Goal: Information Seeking & Learning: Learn about a topic

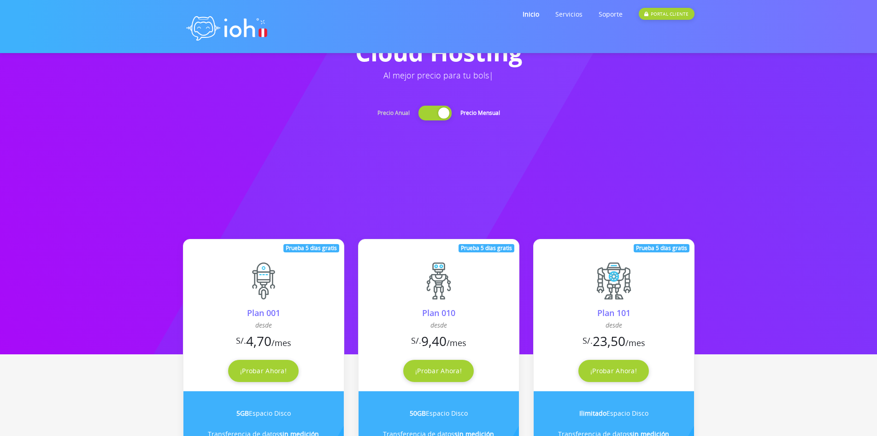
scroll to position [92, 0]
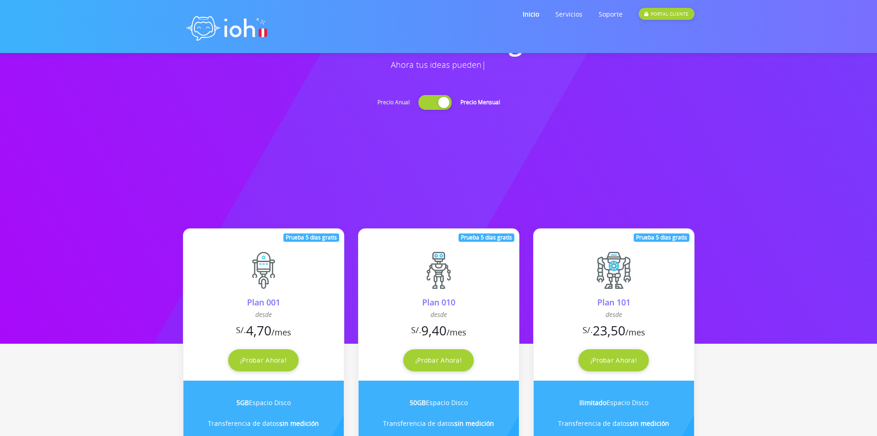
click at [442, 103] on div at bounding box center [435, 102] width 33 height 15
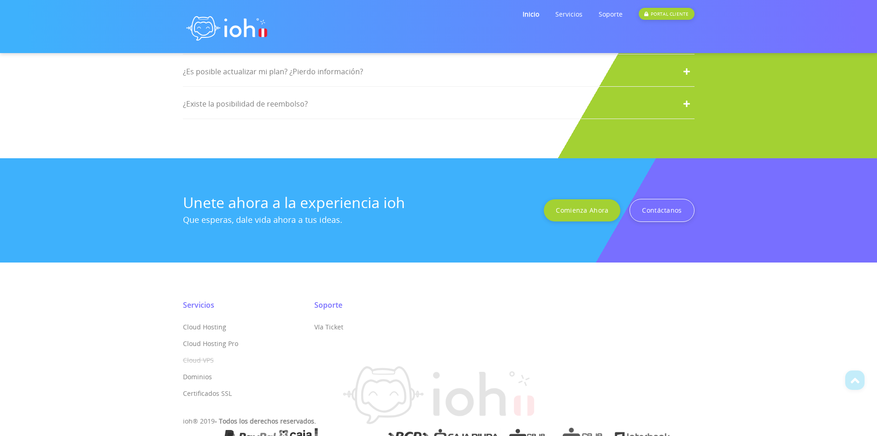
scroll to position [1790, 0]
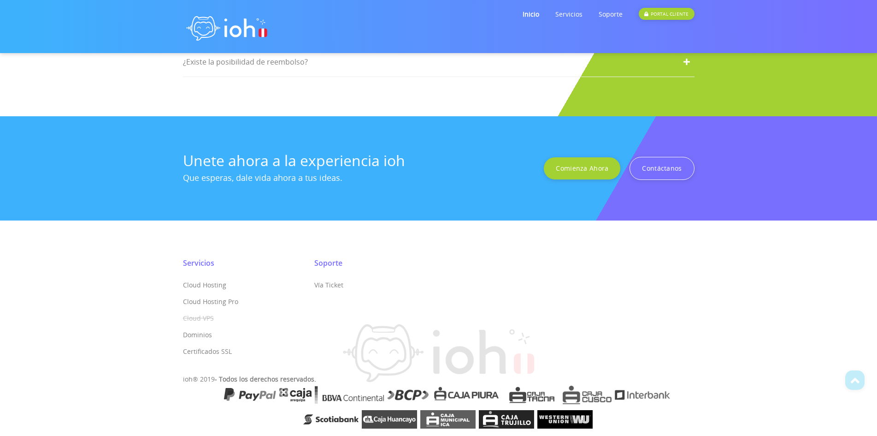
drag, startPoint x: 636, startPoint y: 413, endPoint x: 594, endPoint y: 406, distance: 42.5
click at [609, 413] on ul at bounding box center [439, 405] width 512 height 46
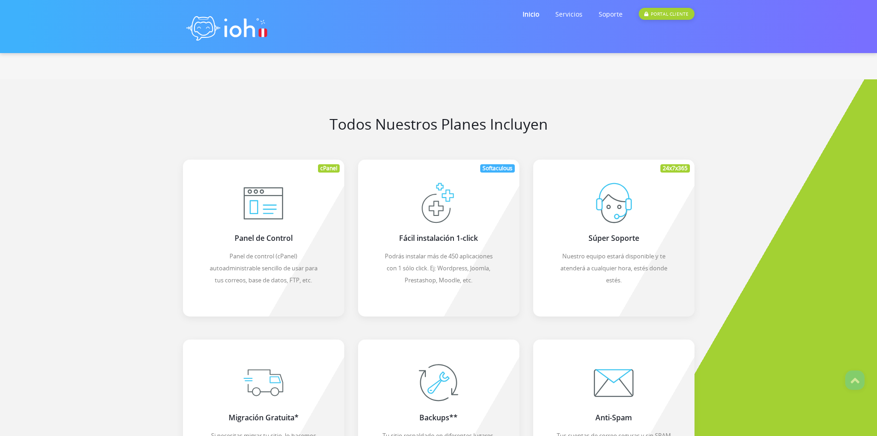
scroll to position [592, 0]
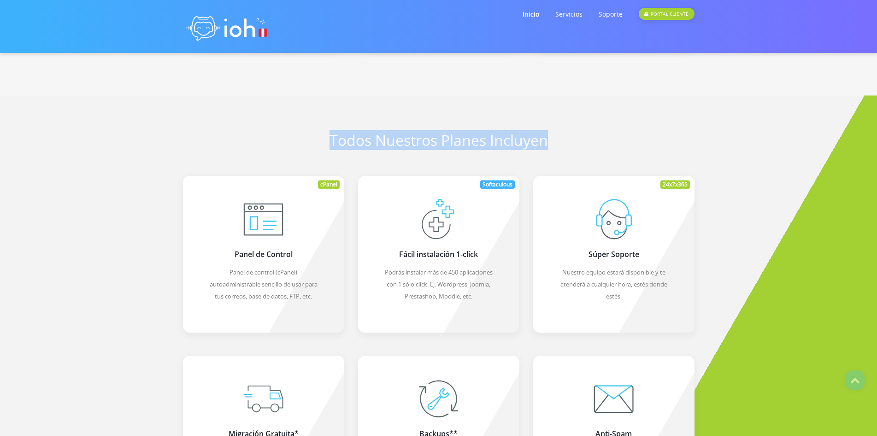
drag, startPoint x: 331, startPoint y: 135, endPoint x: 586, endPoint y: 139, distance: 255.4
click at [586, 139] on div "Todos nuestros planes incluyen" at bounding box center [439, 142] width 526 height 20
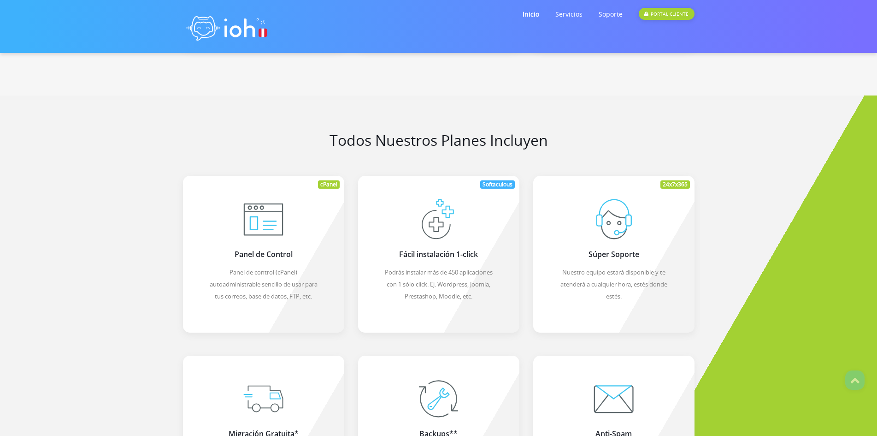
drag, startPoint x: 291, startPoint y: 234, endPoint x: 242, endPoint y: 207, distance: 56.3
click at [289, 234] on div "cPanel Panel de Control Panel de control (cPanel) autoadministrable sencillo de…" at bounding box center [263, 254] width 161 height 157
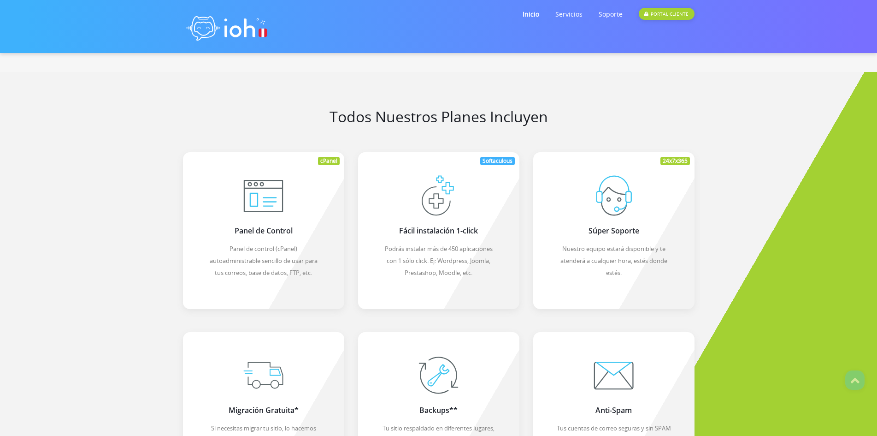
scroll to position [638, 0]
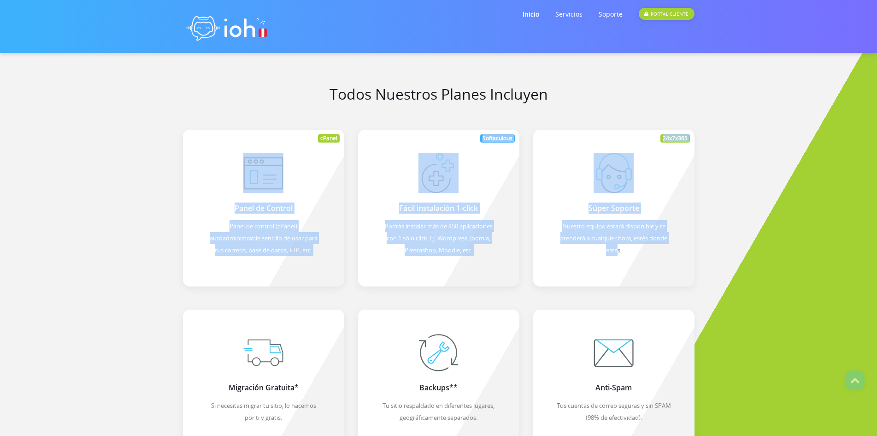
drag, startPoint x: 190, startPoint y: 146, endPoint x: 778, endPoint y: 213, distance: 592.0
click at [645, 232] on div "Todos nuestros planes incluyen cPanel Panel de Control Panel de control (cPanel…" at bounding box center [439, 359] width 526 height 546
click at [791, 211] on section "Todos nuestros planes incluyen cPanel Panel de Control Panel de control (cPanel…" at bounding box center [438, 359] width 877 height 620
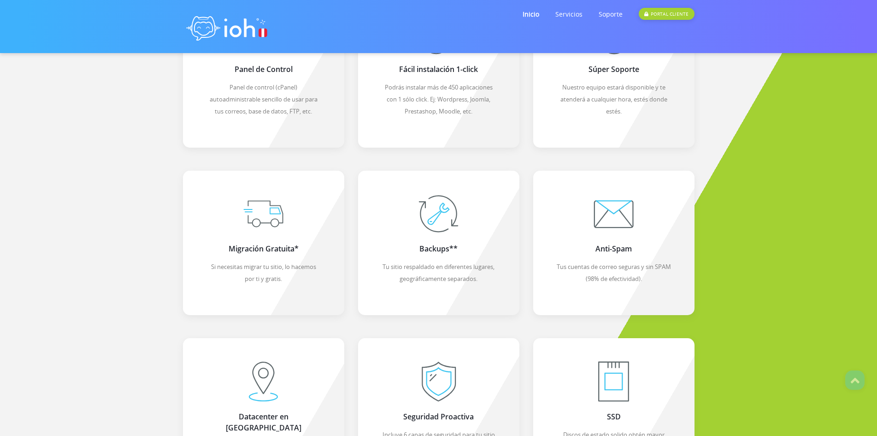
scroll to position [961, 0]
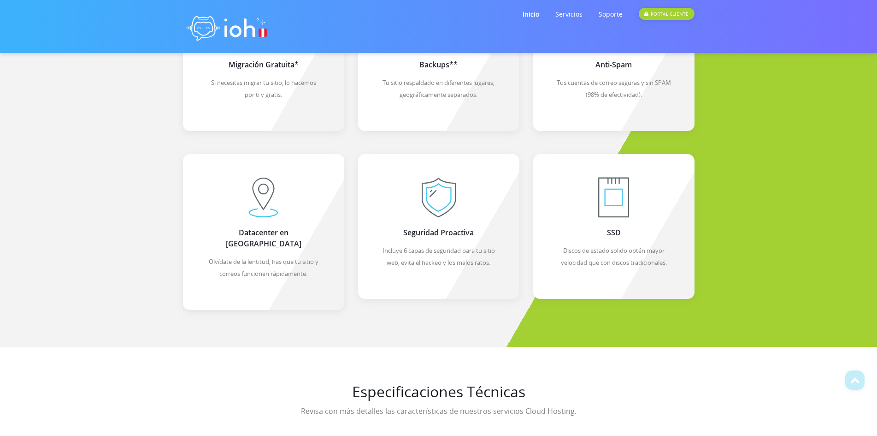
click at [425, 212] on img at bounding box center [439, 197] width 41 height 41
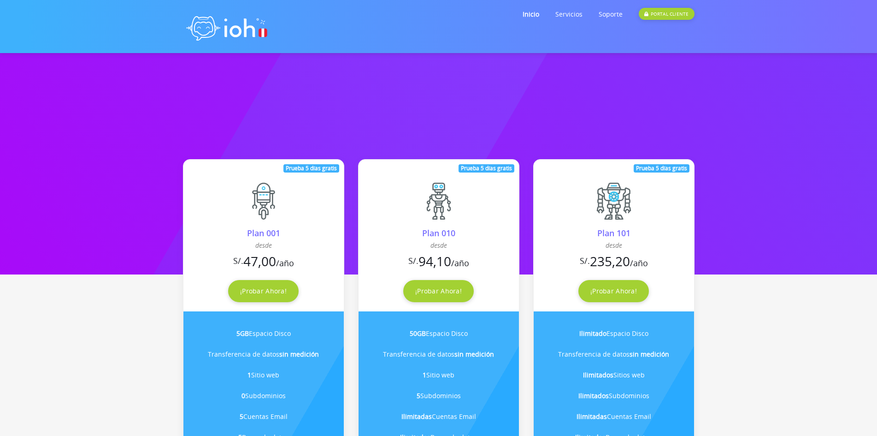
scroll to position [85, 0]
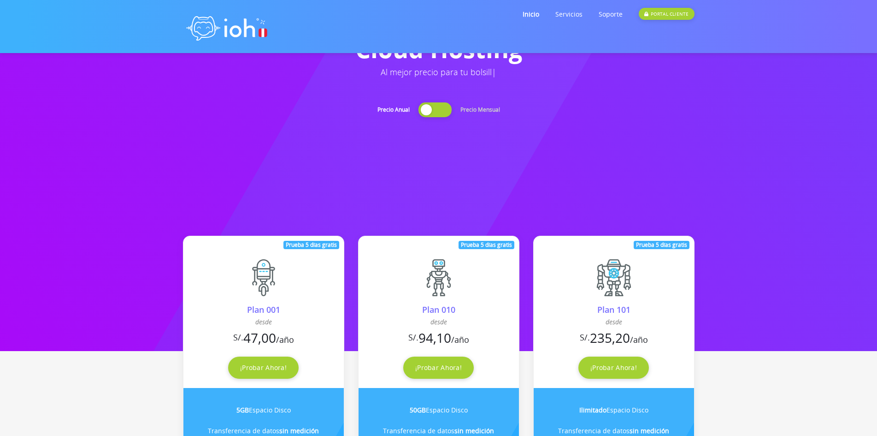
click at [443, 107] on div at bounding box center [435, 109] width 33 height 15
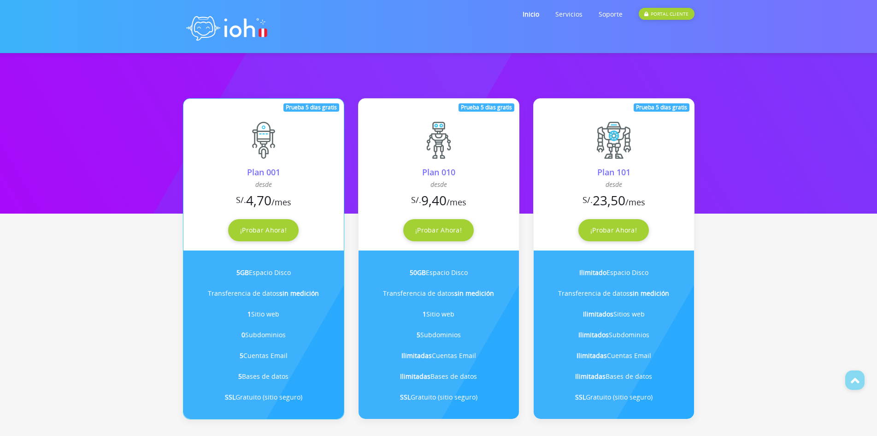
scroll to position [223, 0]
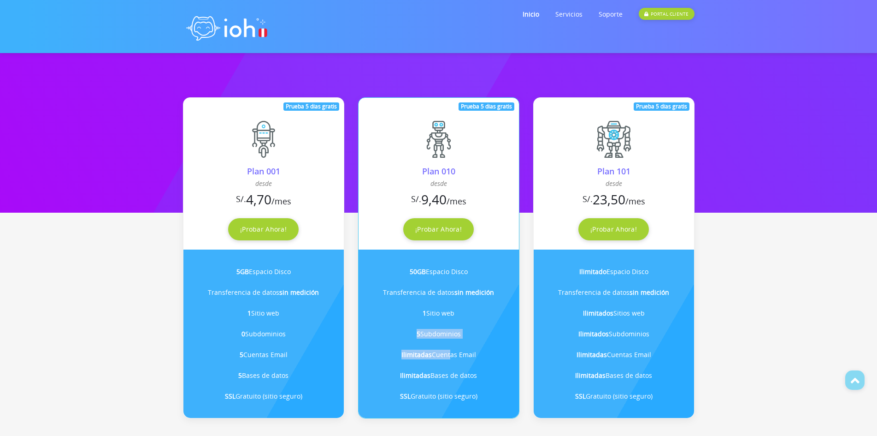
drag, startPoint x: 413, startPoint y: 332, endPoint x: 449, endPoint y: 348, distance: 39.6
click at [449, 348] on ul "50GB Espacio Disco Transferencia de datos sin medición 1 Sitio web 5 Subdominio…" at bounding box center [439, 333] width 160 height 168
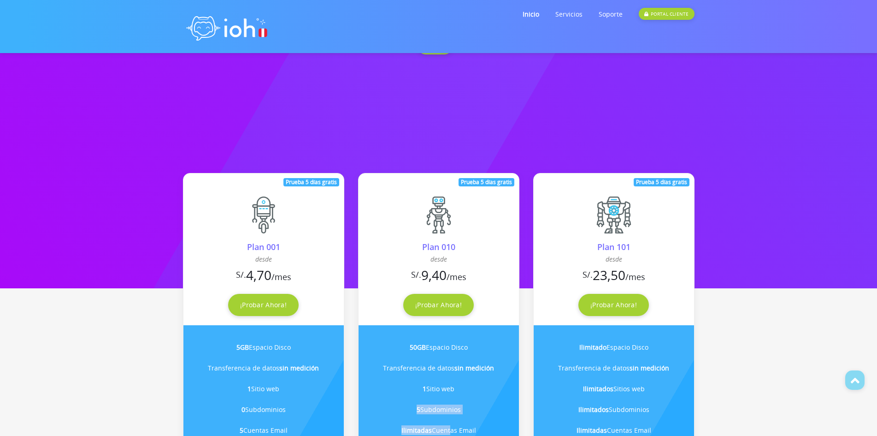
scroll to position [269, 0]
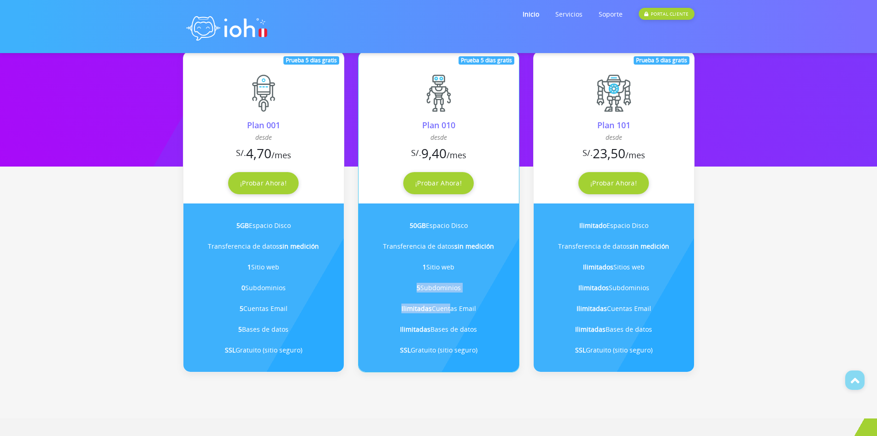
drag, startPoint x: 400, startPoint y: 225, endPoint x: 497, endPoint y: 357, distance: 164.3
click at [496, 357] on ul "50GB Espacio Disco Transferencia de datos sin medición 1 Sitio web 5 Subdominio…" at bounding box center [439, 287] width 160 height 168
click at [410, 229] on b "50GB" at bounding box center [418, 225] width 16 height 9
drag, startPoint x: 410, startPoint y: 229, endPoint x: 496, endPoint y: 251, distance: 89.1
click at [496, 251] on ul "50GB Espacio Disco Transferencia de datos sin medición 1 Sitio web 5 Subdominio…" at bounding box center [439, 287] width 160 height 168
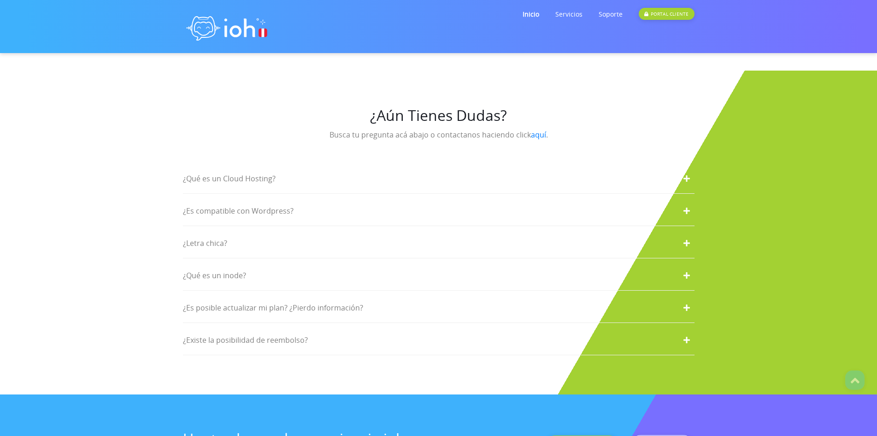
scroll to position [1514, 0]
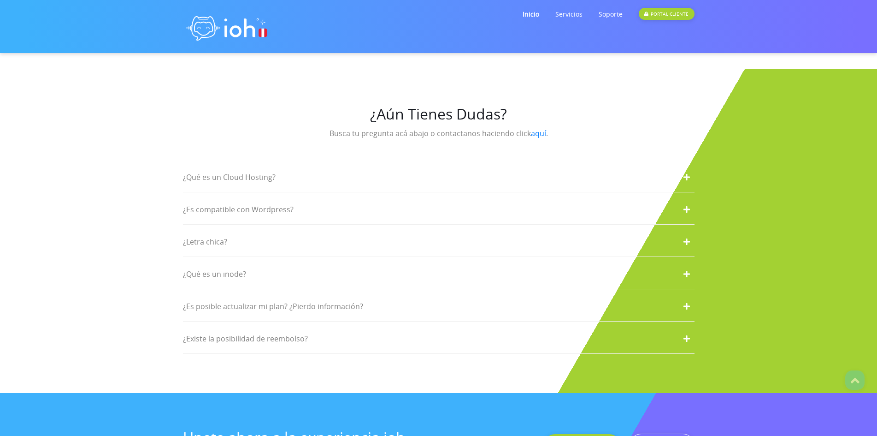
click at [380, 169] on div "¿Qué es un Cloud Hosting?" at bounding box center [439, 177] width 512 height 30
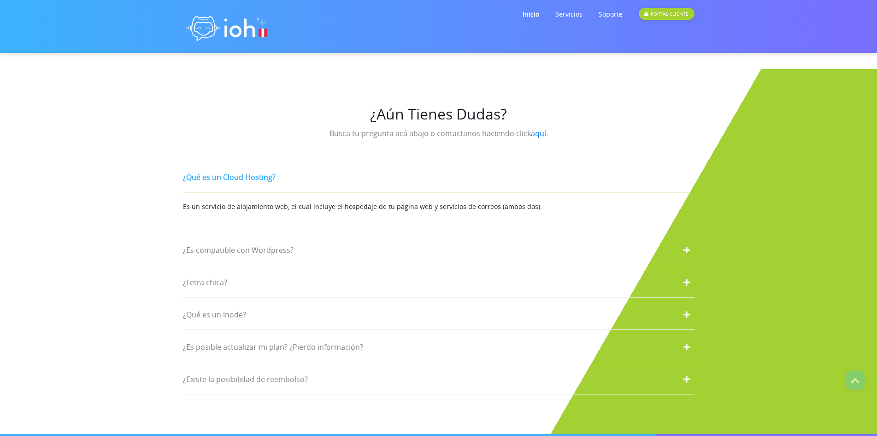
click at [338, 235] on div "¿Es compatible con Wordpress?" at bounding box center [439, 250] width 512 height 30
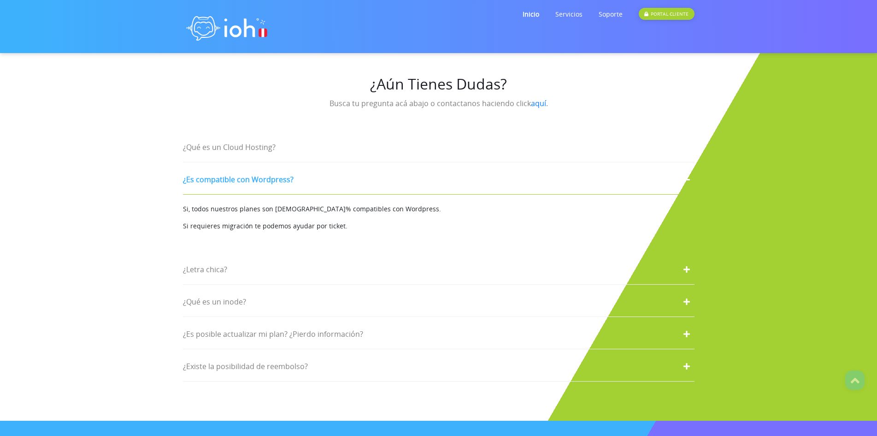
scroll to position [1560, 0]
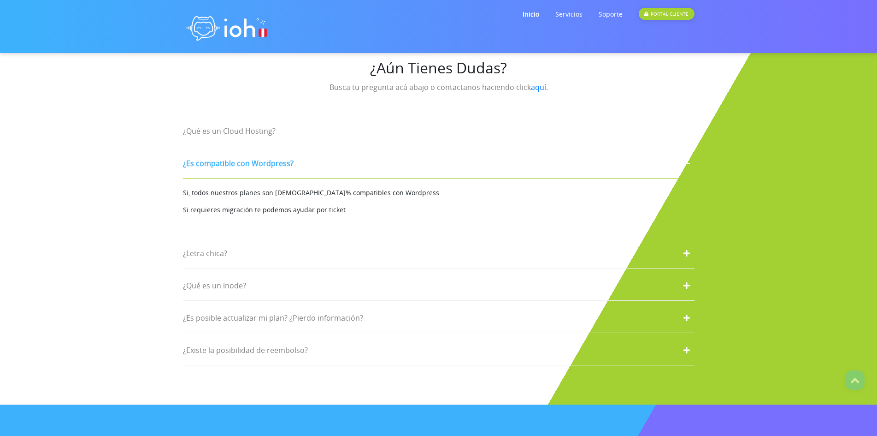
click at [360, 249] on div "¿Letra chica?" at bounding box center [439, 253] width 512 height 30
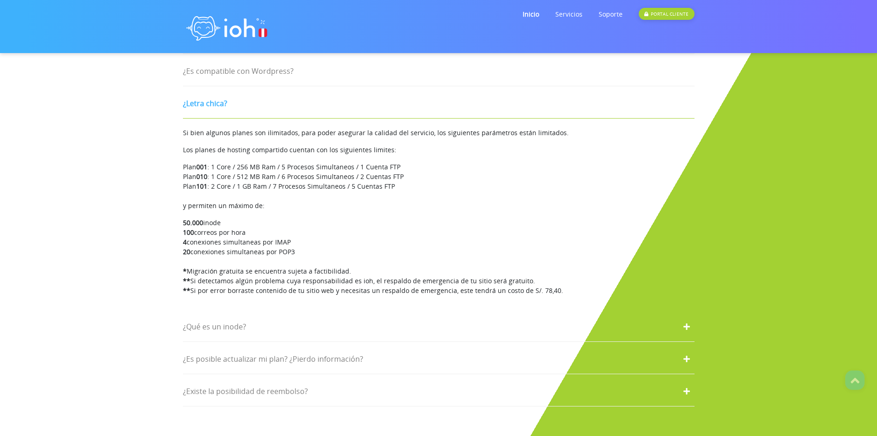
scroll to position [1606, 0]
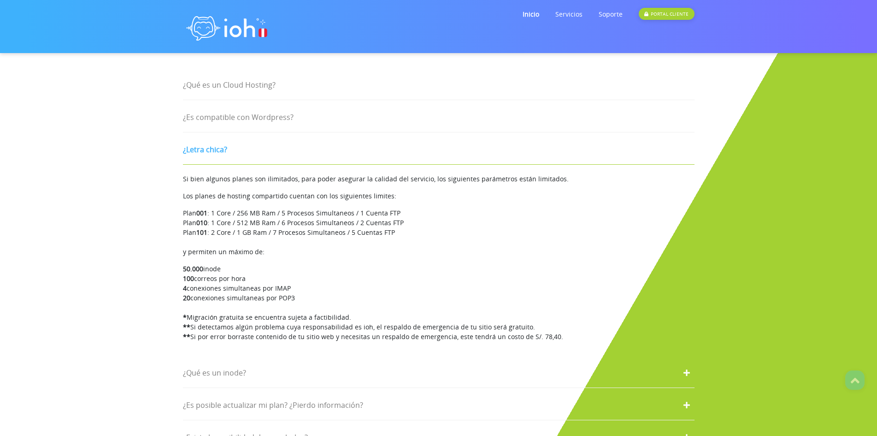
click at [242, 222] on li "Si bien algunos planes son ilimitados, para poder asegurar la calidad del servi…" at bounding box center [439, 258] width 512 height 186
click at [213, 220] on li "Si bien algunos planes son ilimitados, para poder asegurar la calidad del servi…" at bounding box center [439, 258] width 512 height 186
drag, startPoint x: 183, startPoint y: 221, endPoint x: 416, endPoint y: 222, distance: 233.3
click at [416, 222] on li "Si bien algunos planes son ilimitados, para poder asegurar la calidad del servi…" at bounding box center [439, 258] width 512 height 186
click at [281, 225] on li "Si bien algunos planes son ilimitados, para poder asegurar la calidad del servi…" at bounding box center [439, 258] width 512 height 186
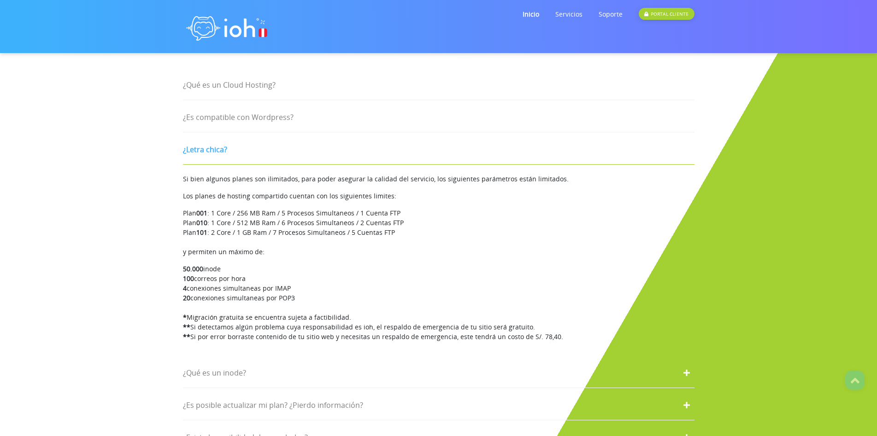
click at [277, 222] on li "Si bien algunos planes son ilimitados, para poder asegurar la calidad del servi…" at bounding box center [439, 258] width 512 height 186
drag, startPoint x: 273, startPoint y: 221, endPoint x: 402, endPoint y: 225, distance: 128.7
click at [402, 225] on li "Si bien algunos planes son ilimitados, para poder asegurar la calidad del servi…" at bounding box center [439, 258] width 512 height 186
click at [402, 221] on li "Si bien algunos planes son ilimitados, para poder asegurar la calidad del servi…" at bounding box center [439, 258] width 512 height 186
drag, startPoint x: 402, startPoint y: 221, endPoint x: 180, endPoint y: 223, distance: 221.3
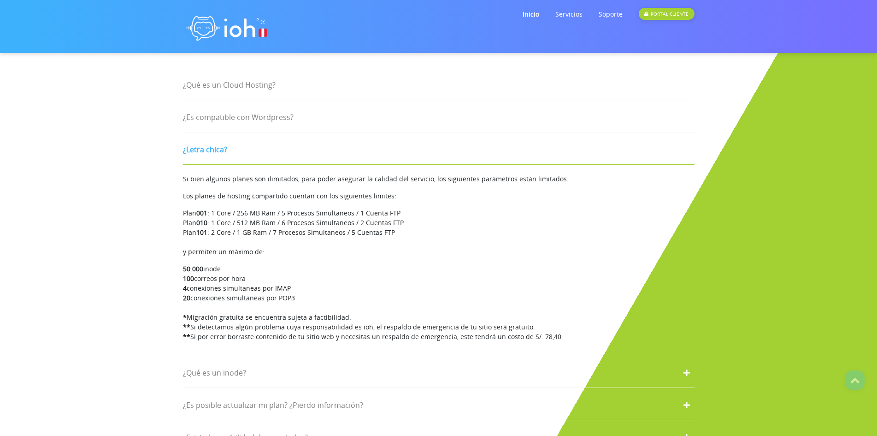
click at [180, 223] on div "¿Qué es un Cloud Hosting? Es un servicio de alojamiento web, el cual incluye el…" at bounding box center [439, 251] width 526 height 407
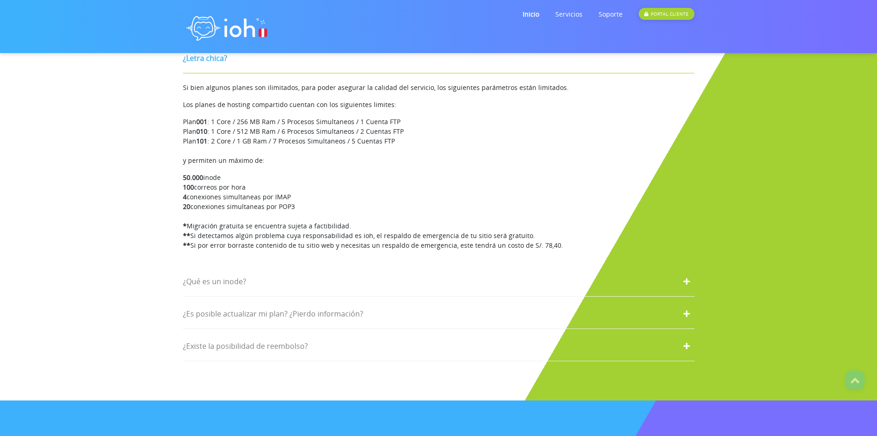
scroll to position [1698, 0]
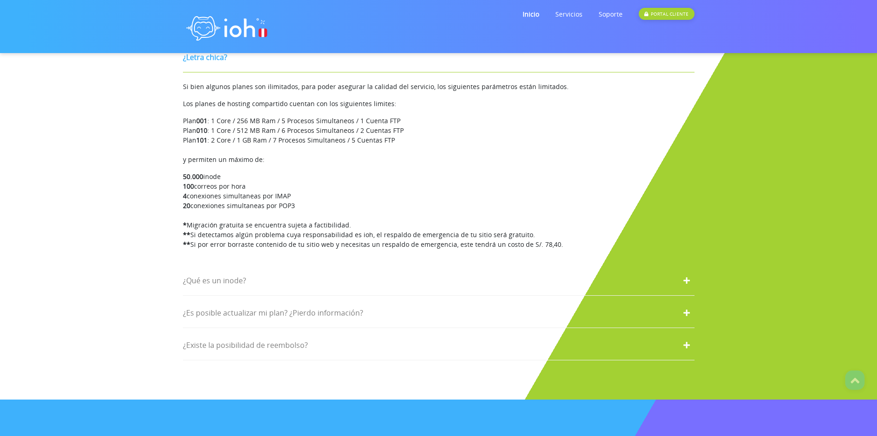
click at [266, 276] on div "¿Qué es un inode?" at bounding box center [439, 281] width 512 height 30
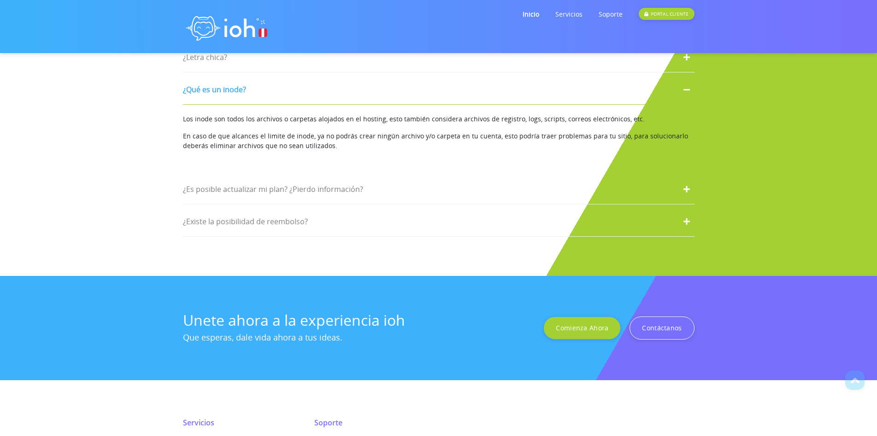
click at [275, 184] on span "¿Es posible actualizar mi plan? ¿Pierdo información?" at bounding box center [273, 189] width 180 height 10
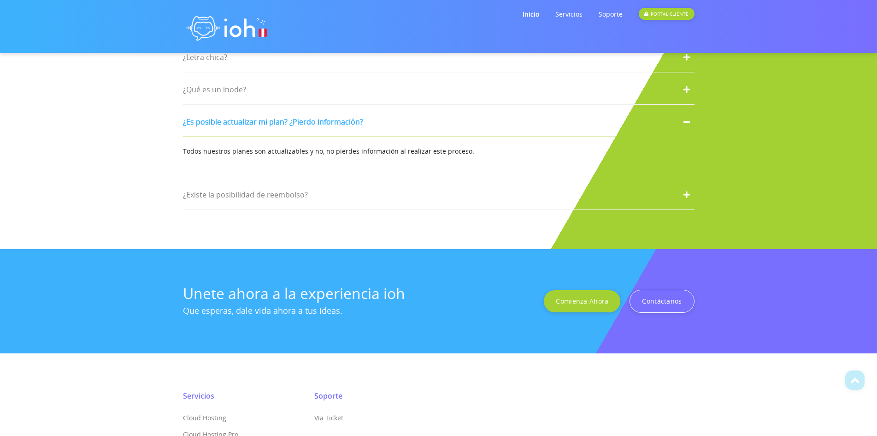
click at [276, 189] on span "¿Existe la posibilidad de reembolso?" at bounding box center [245, 194] width 125 height 10
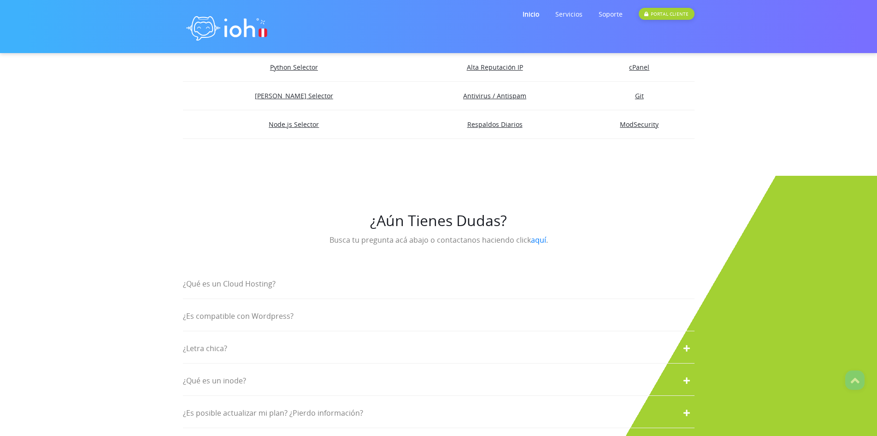
scroll to position [1360, 0]
